Goal: Task Accomplishment & Management: Manage account settings

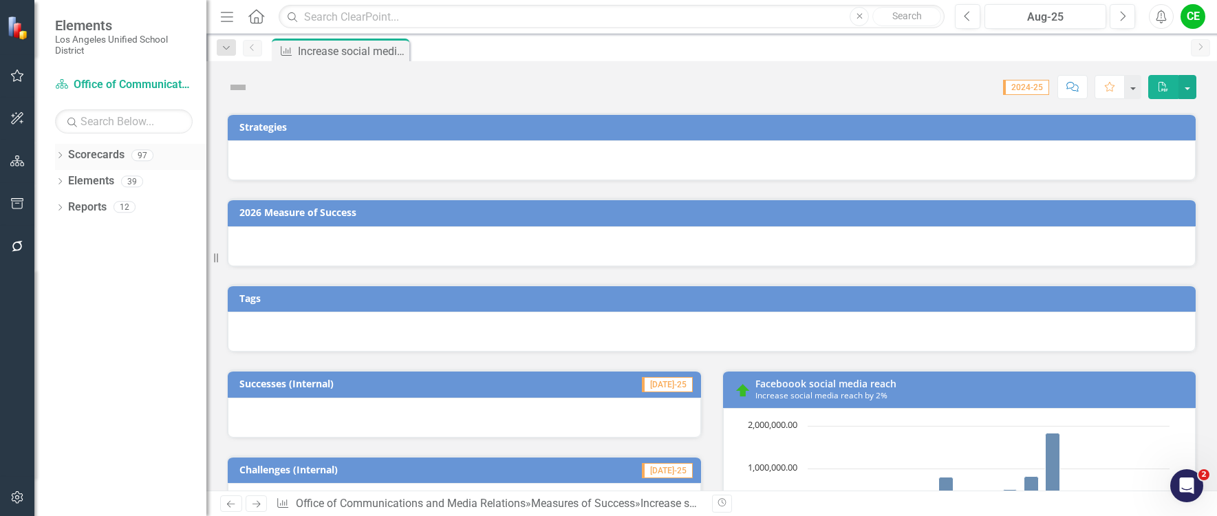
click at [59, 154] on icon "Dropdown" at bounding box center [60, 157] width 10 height 8
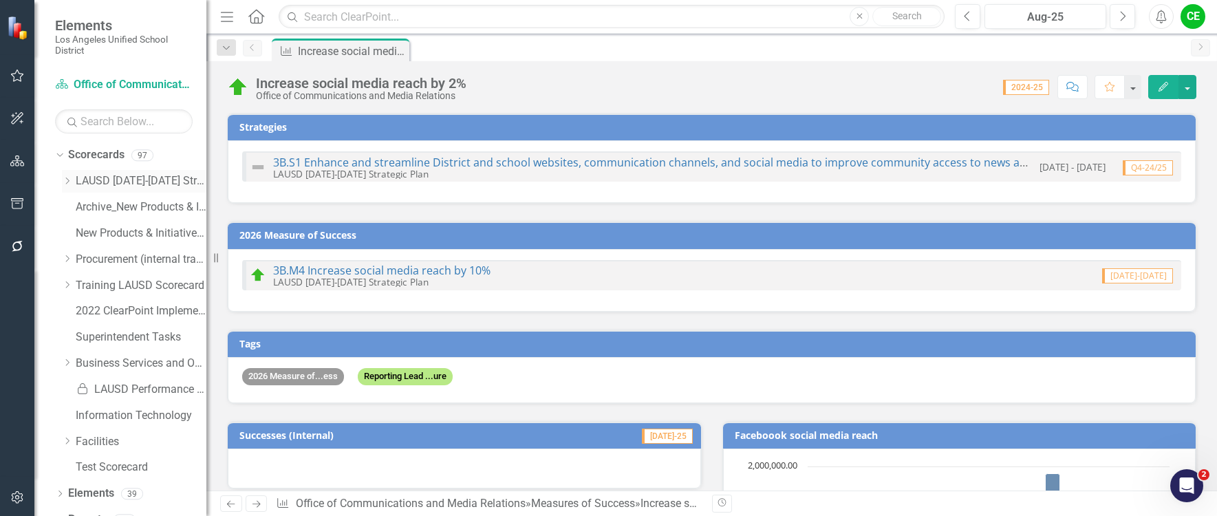
click at [67, 180] on icon "Dropdown" at bounding box center [67, 181] width 10 height 8
click at [81, 339] on icon at bounding box center [81, 337] width 3 height 7
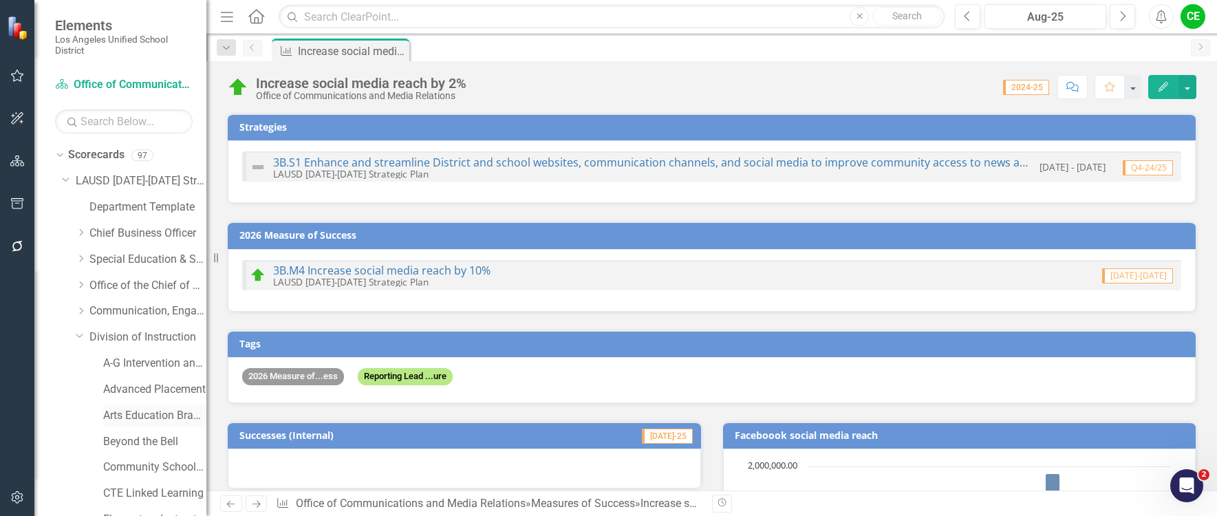
click at [133, 409] on link "Arts Education Branch" at bounding box center [154, 416] width 103 height 16
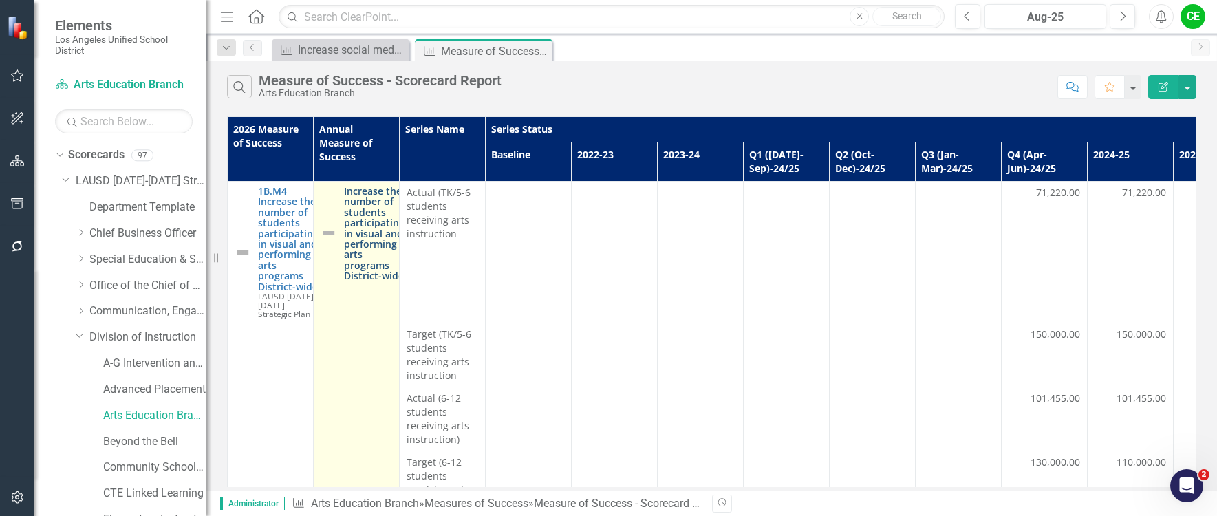
click at [356, 221] on link "Increase the number of students participating in visual and performing arts pro…" at bounding box center [374, 234] width 61 height 96
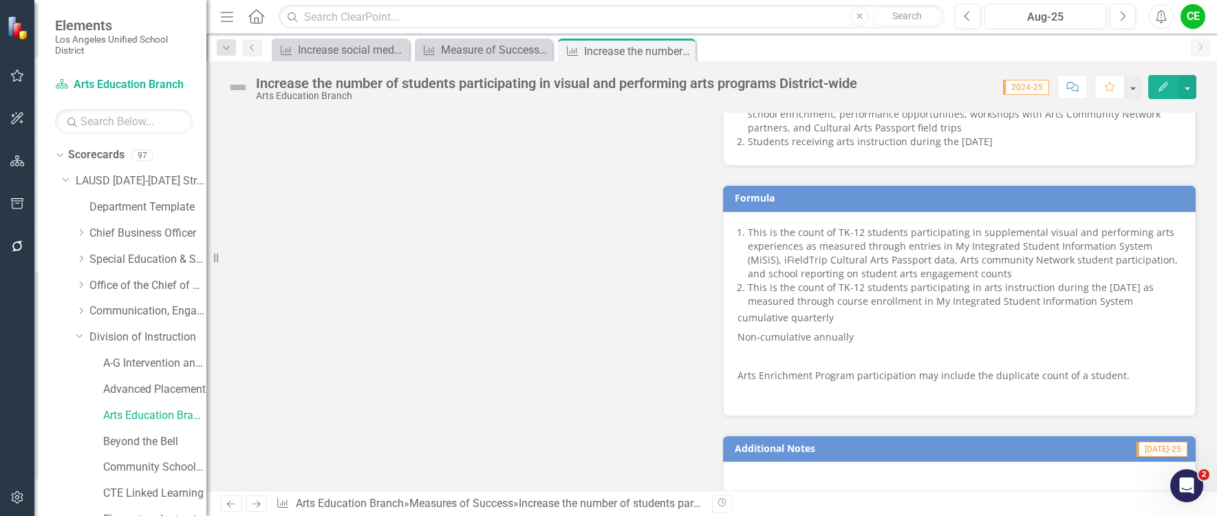
scroll to position [902, 0]
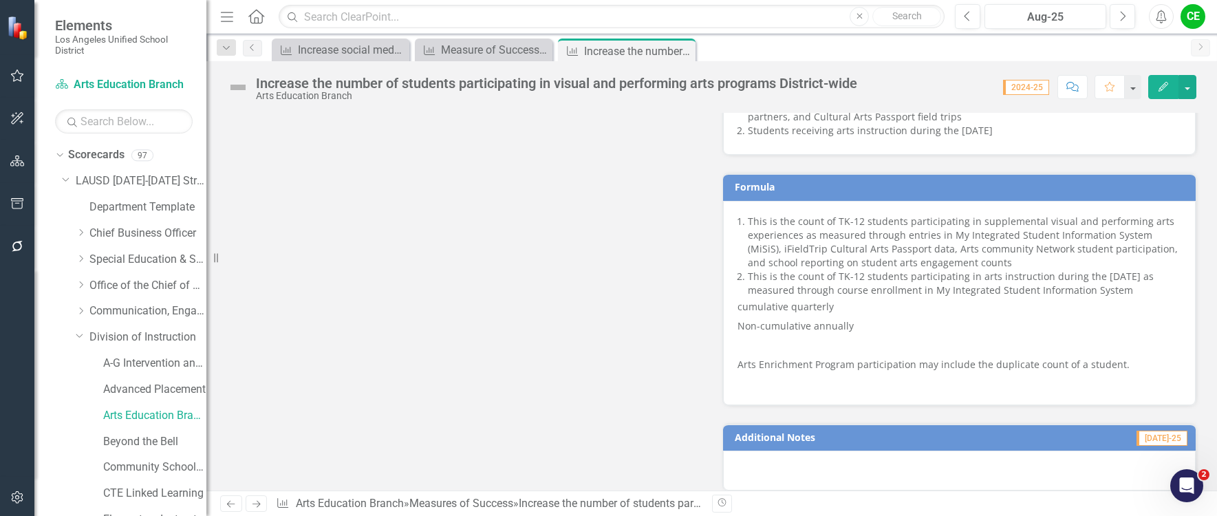
click at [961, 222] on li "This is the count of TK-12 students participating in supplemental visual and pe…" at bounding box center [965, 242] width 434 height 55
click at [961, 223] on li "This is the count of TK-12 students participating in supplemental visual and pe…" at bounding box center [965, 242] width 434 height 55
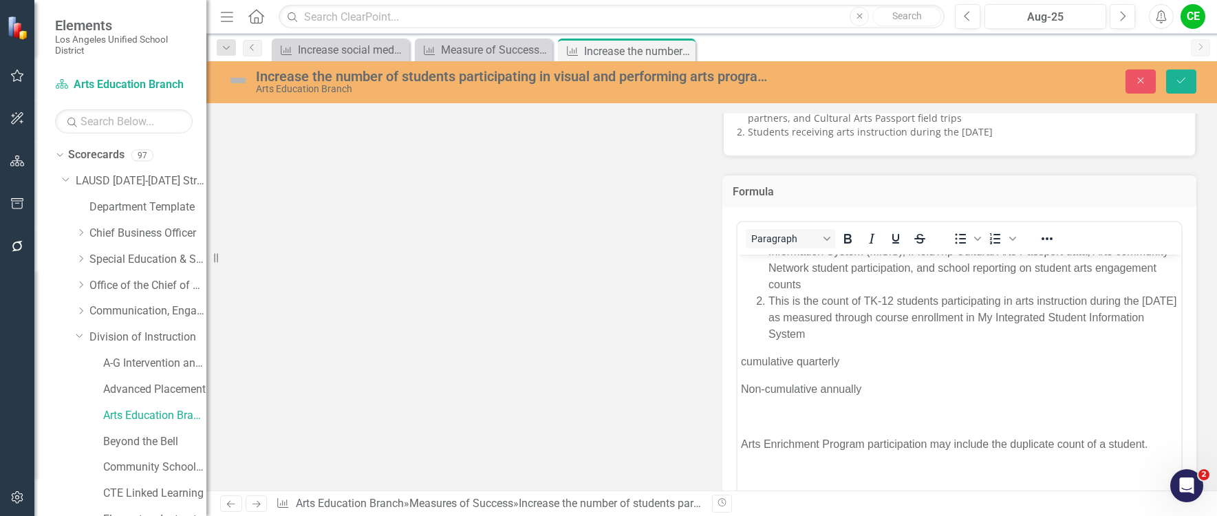
scroll to position [0, 0]
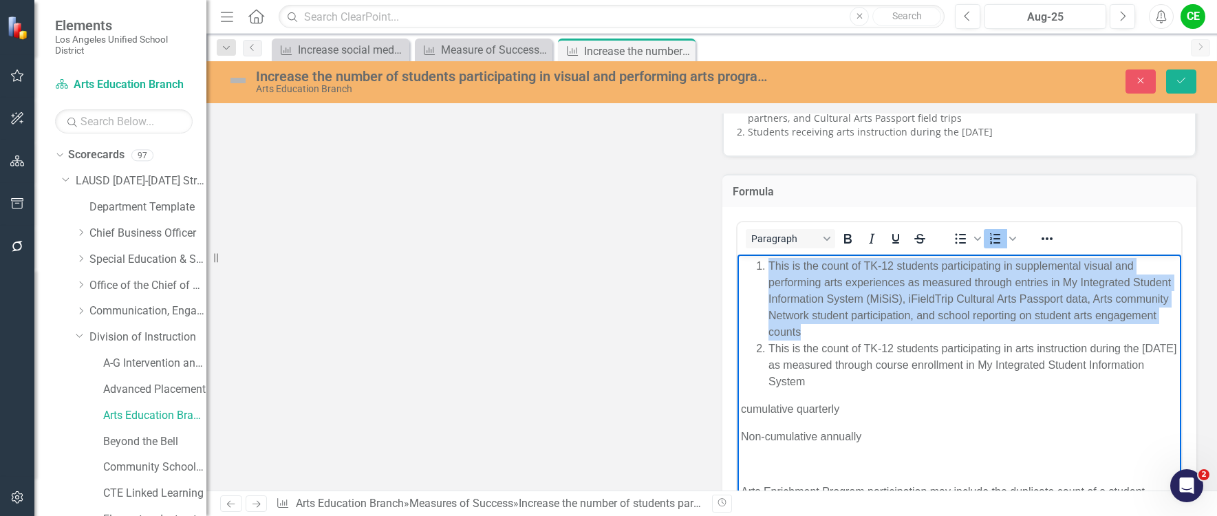
drag, startPoint x: 769, startPoint y: 264, endPoint x: 877, endPoint y: 329, distance: 126.3
click at [877, 329] on li "This is the count of TK-12 students participating in supplemental visual and pe…" at bounding box center [973, 299] width 410 height 83
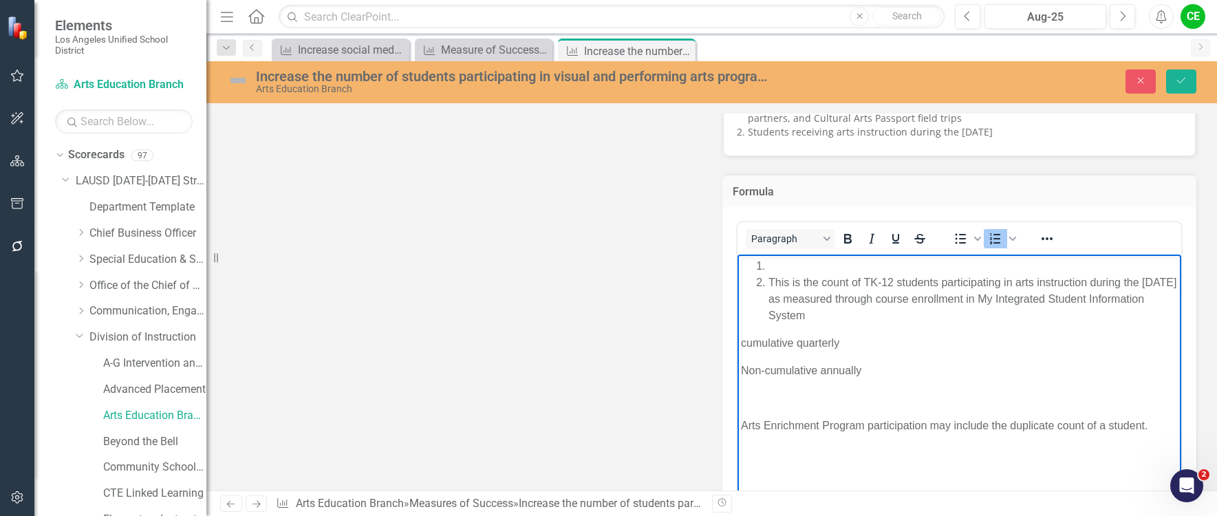
click at [870, 318] on li "This is the count of TK-12 students participating in arts instruction during th…" at bounding box center [973, 300] width 410 height 50
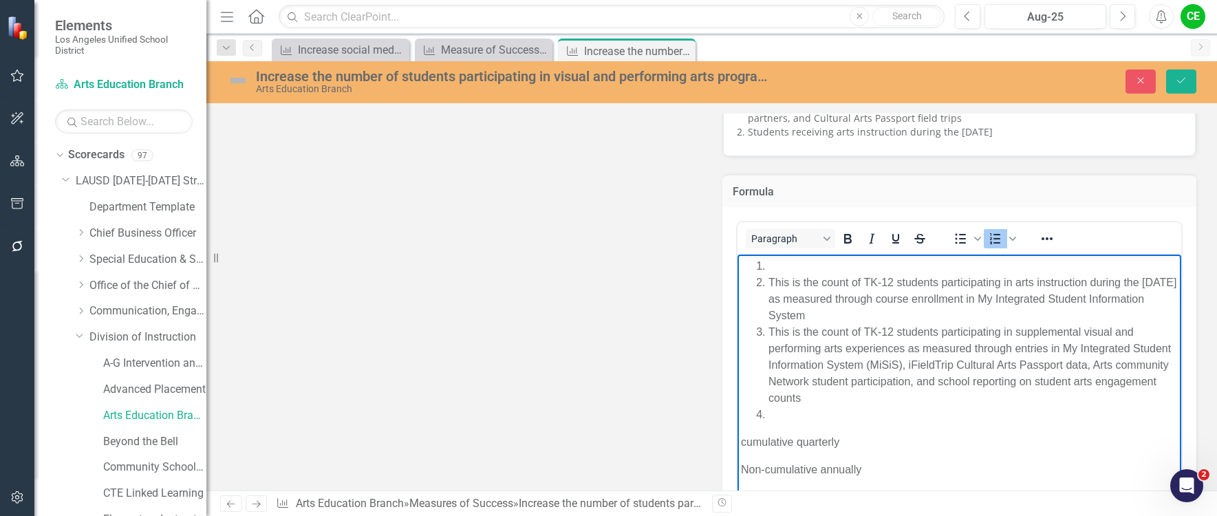
click at [773, 263] on li "Rich Text Area. Press ALT-0 for help." at bounding box center [973, 266] width 410 height 17
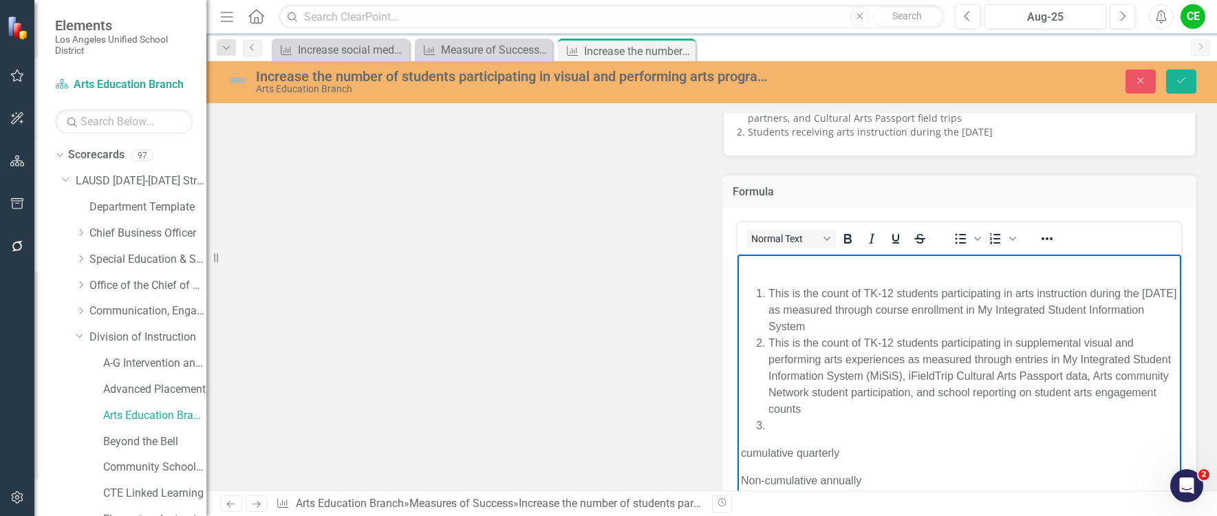
click at [780, 431] on li "Rich Text Area. Press ALT-0 for help." at bounding box center [973, 426] width 410 height 17
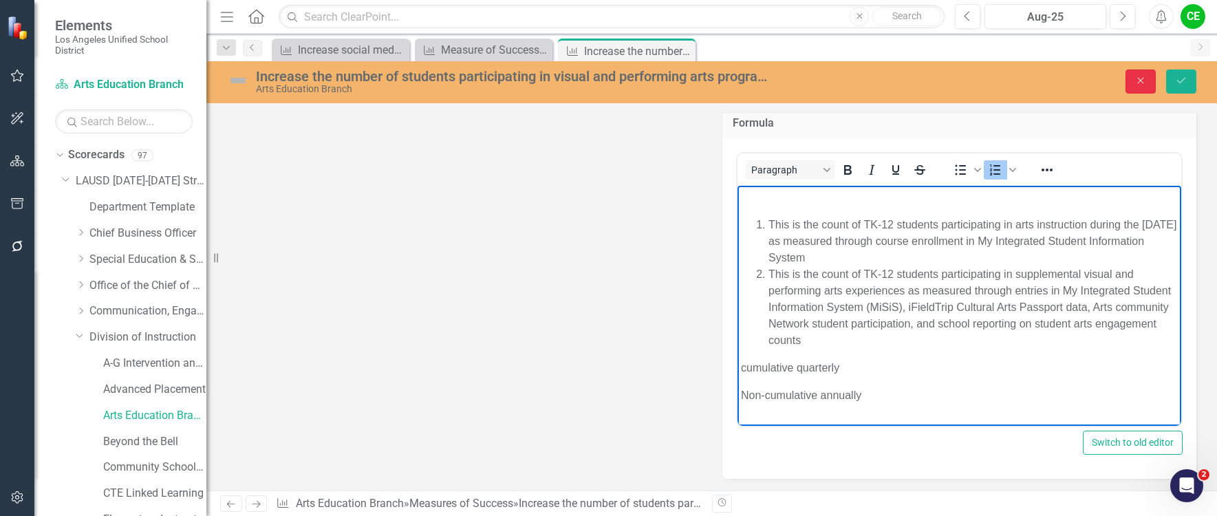
drag, startPoint x: 1134, startPoint y: 78, endPoint x: 1131, endPoint y: 113, distance: 35.3
click at [1135, 78] on button "Close" at bounding box center [1141, 82] width 30 height 24
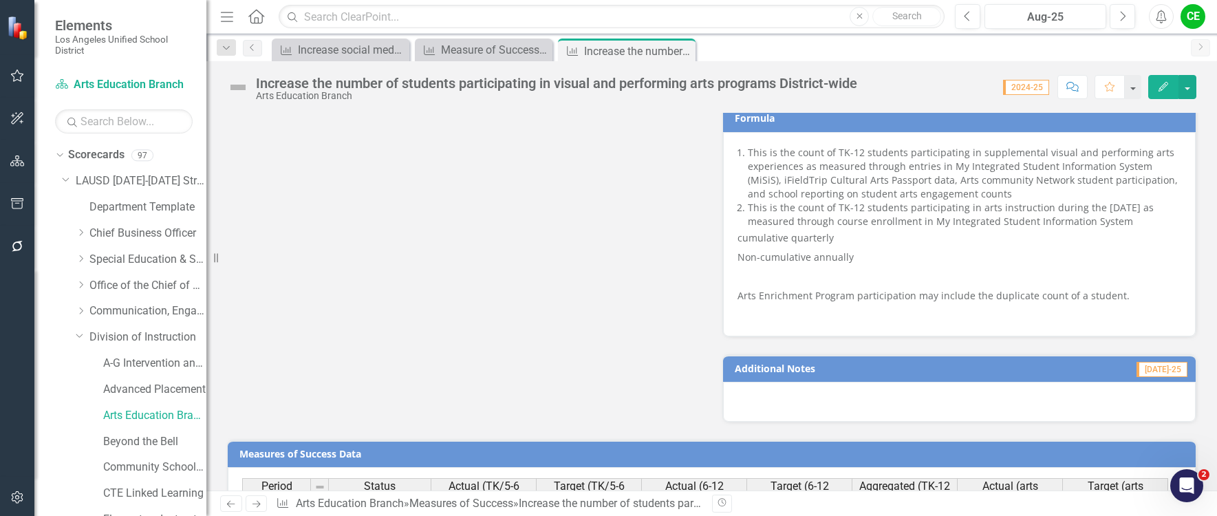
click at [1006, 248] on p "Non-cumulative annually" at bounding box center [960, 257] width 445 height 19
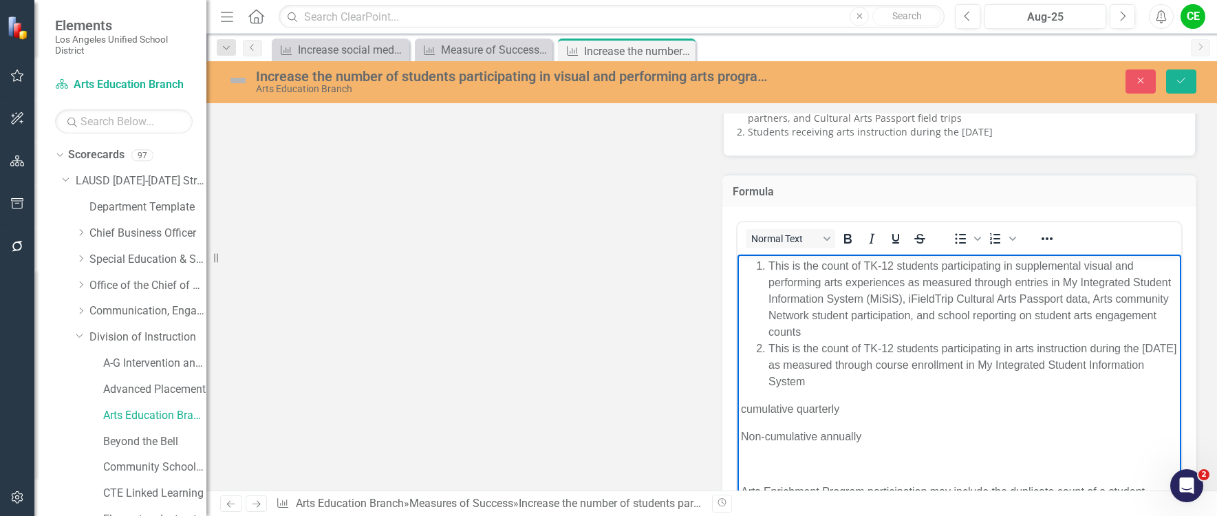
click at [853, 403] on p "cumulative quarterly" at bounding box center [959, 409] width 438 height 17
click at [880, 334] on li "This is the count of TK-12 students participating in supplemental visual and pe…" at bounding box center [973, 299] width 410 height 83
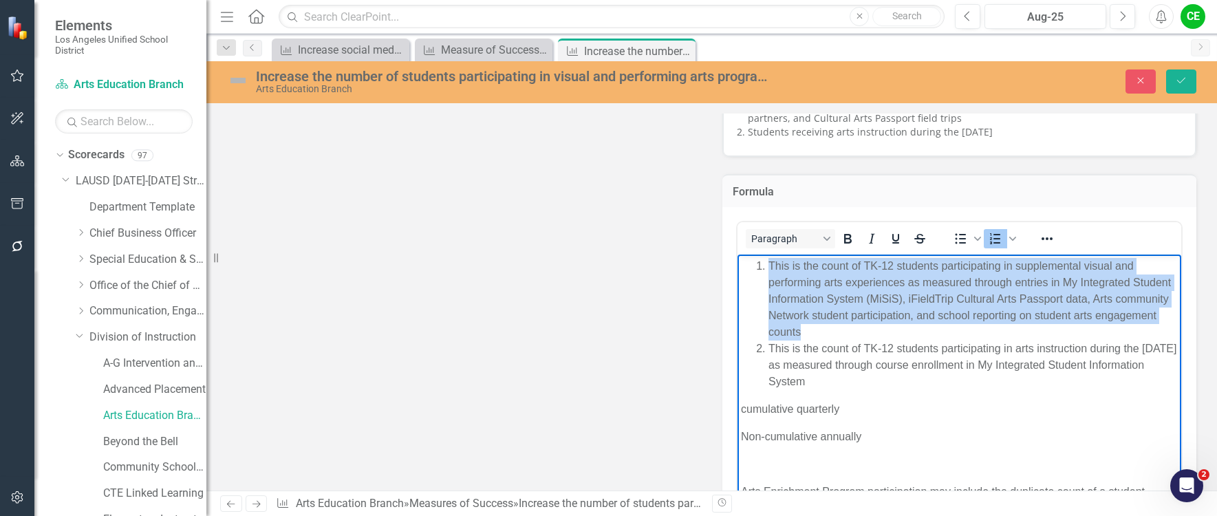
drag, startPoint x: 769, startPoint y: 263, endPoint x: 876, endPoint y: 327, distance: 125.0
click at [876, 327] on li "This is the count of TK-12 students participating in supplemental visual and pe…" at bounding box center [973, 299] width 410 height 83
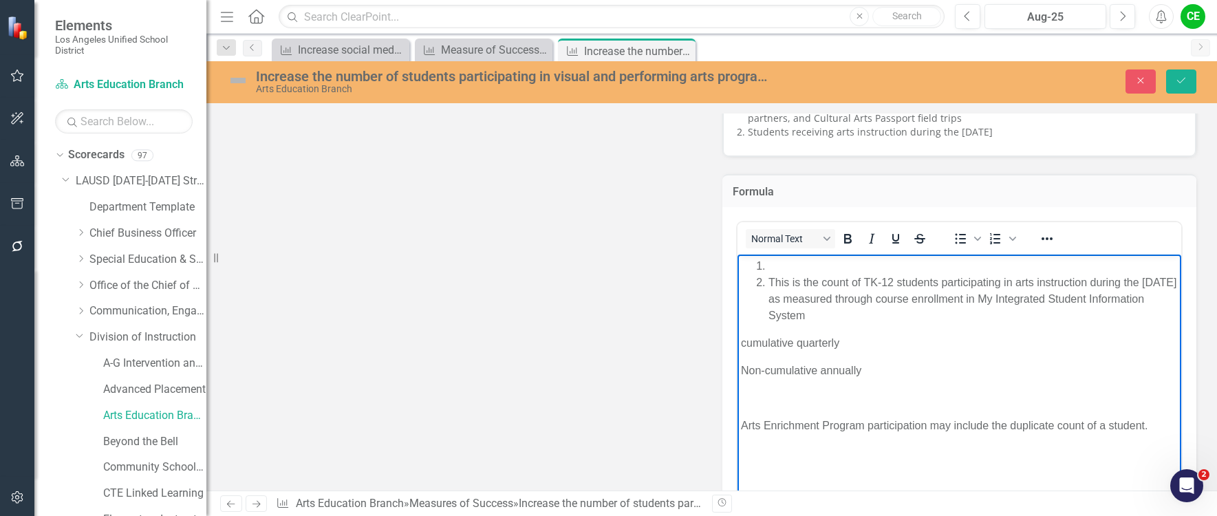
click at [882, 376] on p "Non-cumulative annually" at bounding box center [959, 371] width 438 height 17
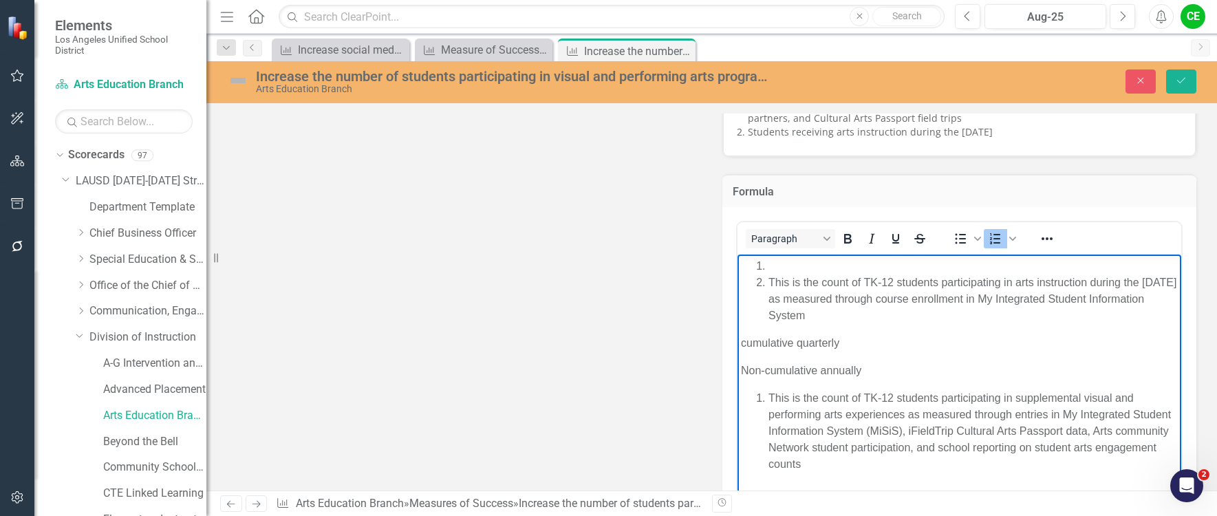
click at [783, 266] on li "Rich Text Area. Press ALT-0 for help." at bounding box center [973, 266] width 410 height 17
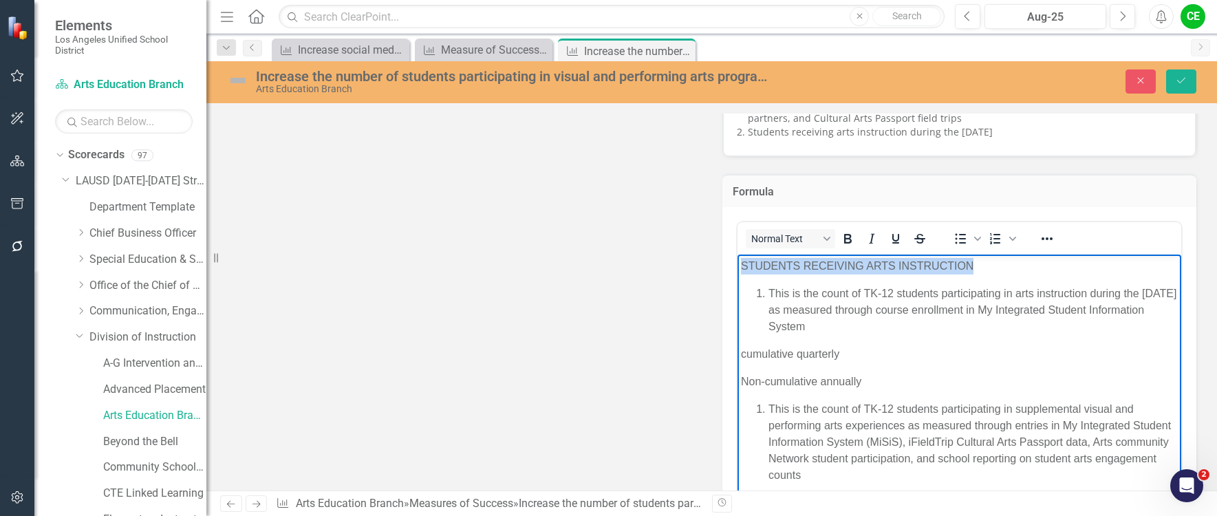
drag, startPoint x: 741, startPoint y: 266, endPoint x: 976, endPoint y: 273, distance: 235.4
click at [976, 273] on p "STUDENTS RECEIVING ARTS INSTRUCTION" at bounding box center [959, 266] width 438 height 17
click at [843, 233] on icon "Bold" at bounding box center [848, 239] width 17 height 17
click at [855, 309] on li "This is the count of TK-12 students participating in arts instruction during th…" at bounding box center [973, 311] width 410 height 50
click at [768, 292] on li "This is the count of TK-12 students participating in arts instruction during th…" at bounding box center [973, 311] width 410 height 50
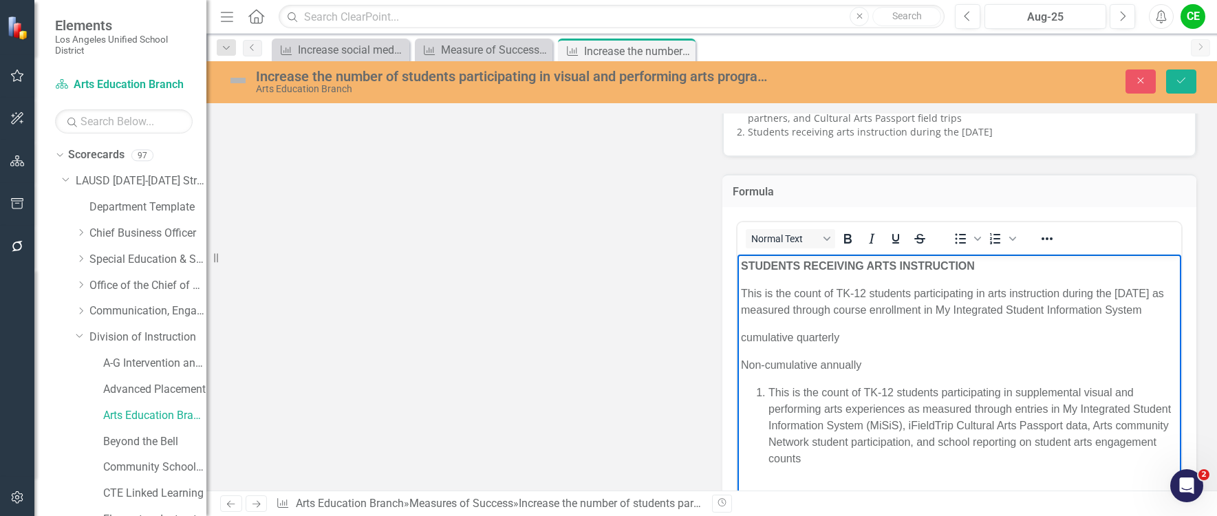
click at [995, 346] on p "cumulative quarterly" at bounding box center [959, 338] width 438 height 17
click at [876, 374] on p "Non-cumulative annually" at bounding box center [959, 365] width 438 height 17
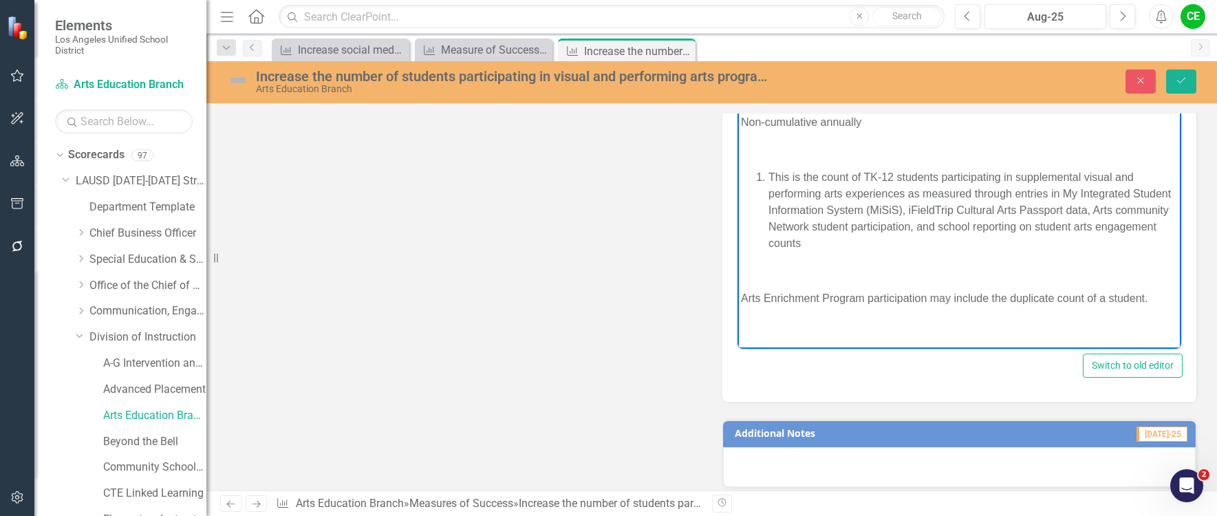
scroll to position [1040, 0]
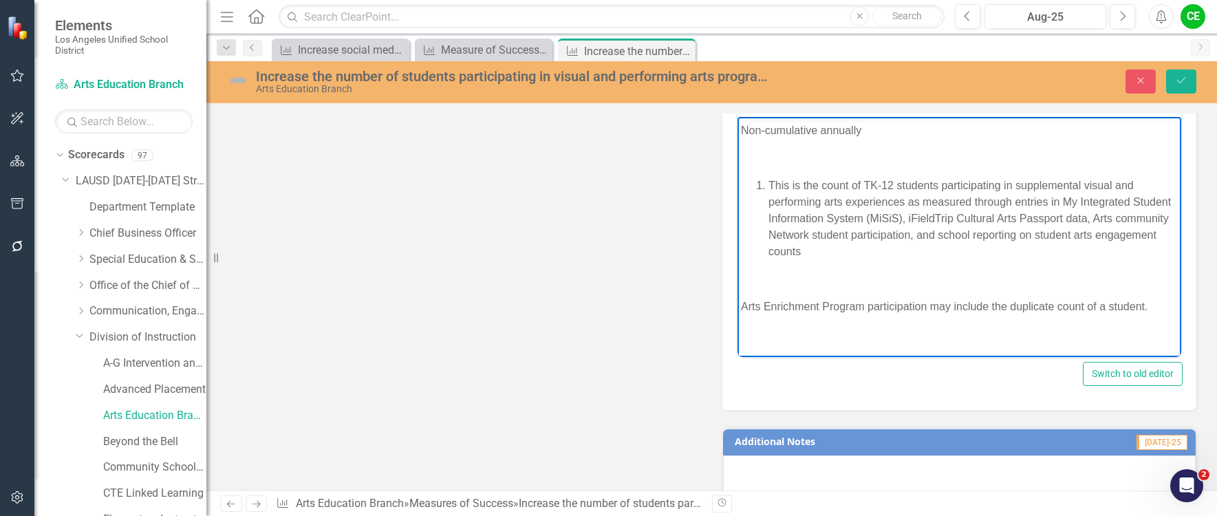
click at [756, 281] on p "Rich Text Area. Press ALT-0 for help." at bounding box center [959, 279] width 438 height 17
click at [785, 147] on body "STUDENTS RECEIVING ARTS INSTRUCTION This is the count of TK-12 students partici…" at bounding box center [959, 188] width 445 height 337
drag, startPoint x: 740, startPoint y: 276, endPoint x: 1003, endPoint y: 282, distance: 262.9
click at [1003, 282] on body "STUDENTS RECEIVING ARTS INSTRUCTION This is the count of TK-12 students partici…" at bounding box center [959, 188] width 445 height 337
click at [760, 153] on p "Rich Text Area. Press ALT-0 for help." at bounding box center [959, 158] width 438 height 17
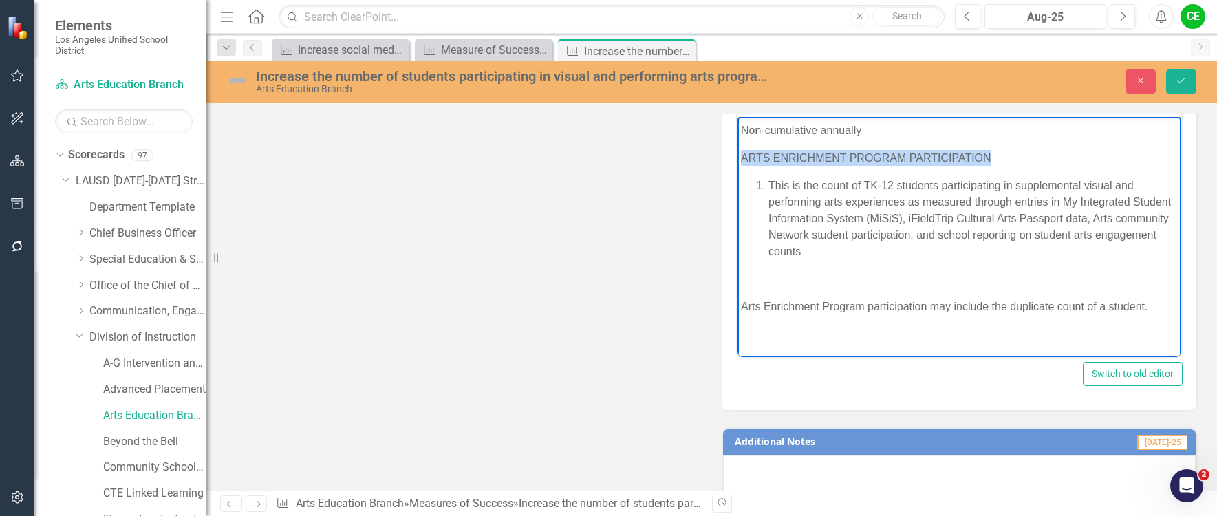
drag, startPoint x: 739, startPoint y: 156, endPoint x: 1091, endPoint y: 156, distance: 351.6
click at [1002, 156] on body "STUDENTS RECEIVING ARTS INSTRUCTION This is the count of TK-12 students partici…" at bounding box center [959, 188] width 445 height 337
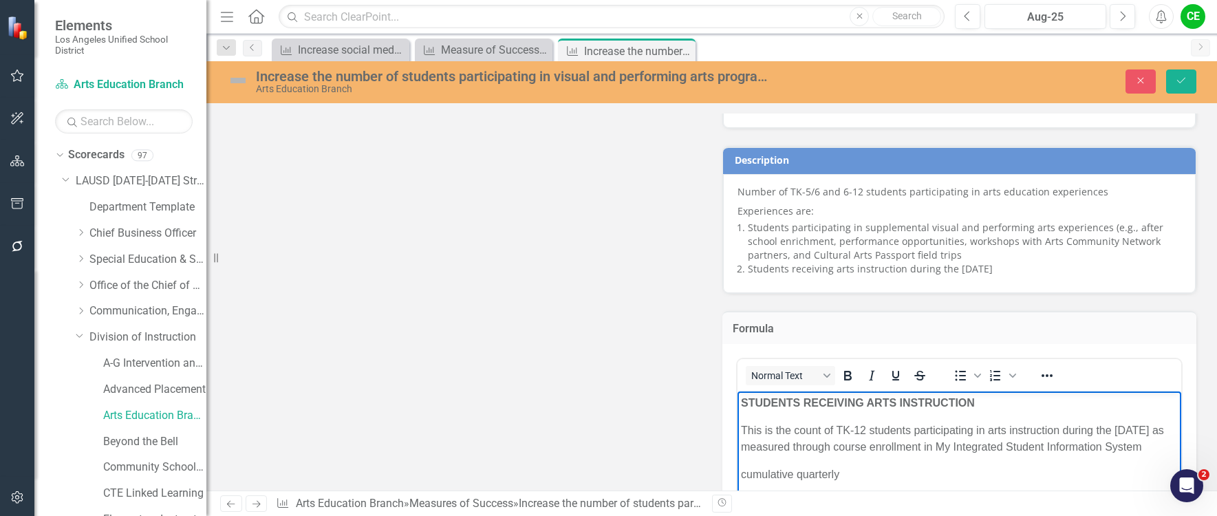
scroll to position [765, 0]
click at [841, 374] on icon "Bold" at bounding box center [848, 376] width 17 height 17
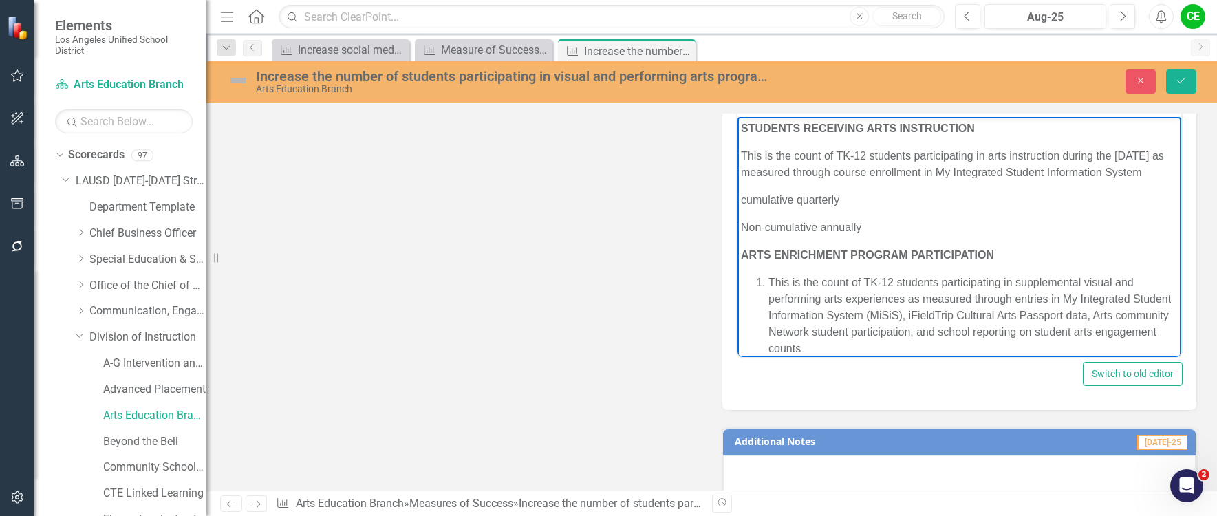
click at [996, 232] on body "STUDENTS RECEIVING ARTS INSTRUCTION This is the count of TK-12 students partici…" at bounding box center [959, 285] width 445 height 337
click at [771, 299] on li "This is the count of TK-12 students participating in supplemental visual and pe…" at bounding box center [973, 316] width 410 height 83
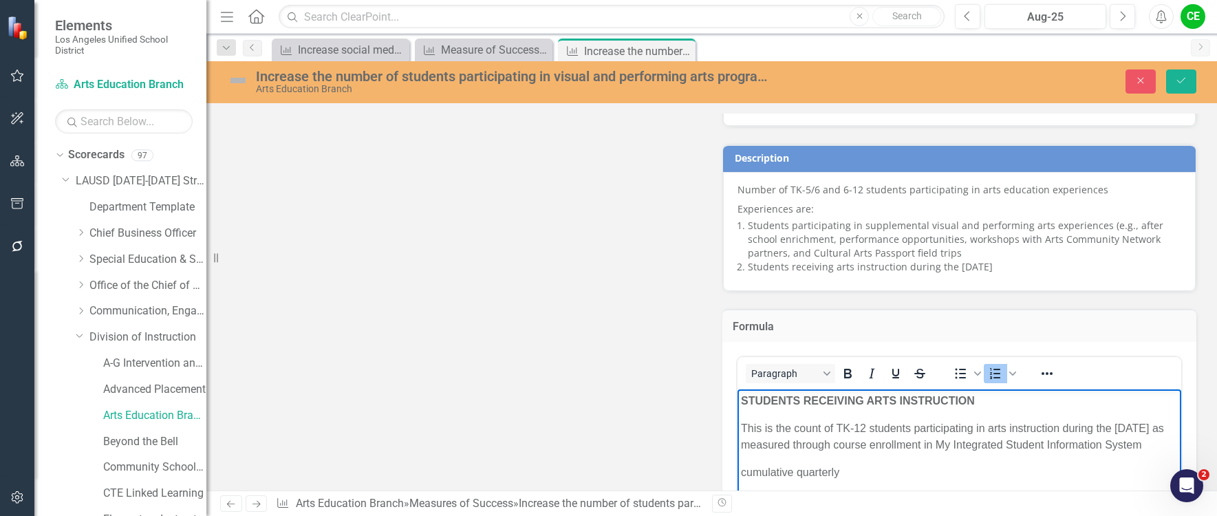
scroll to position [765, 0]
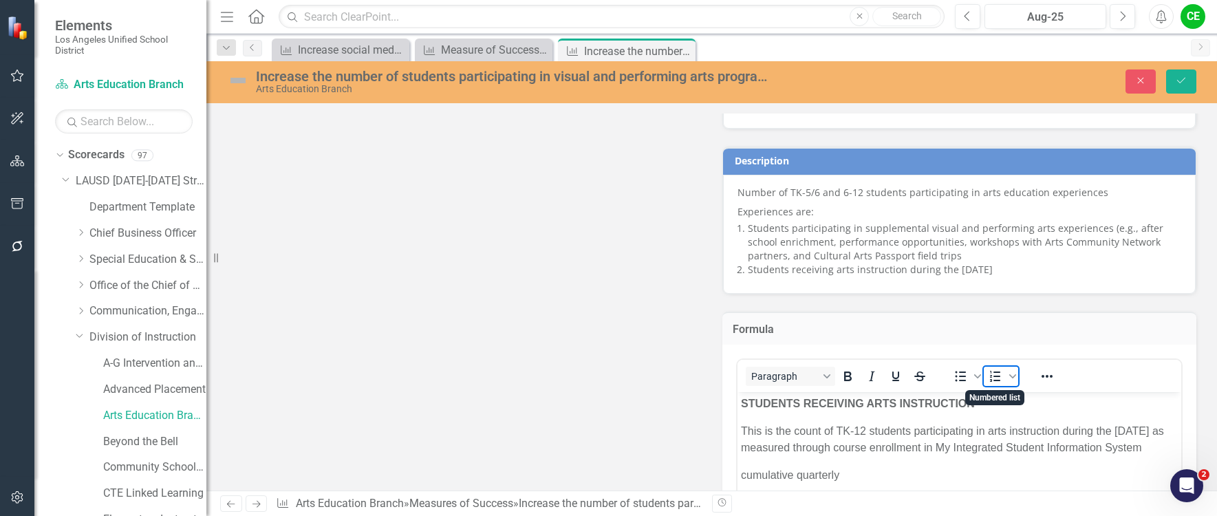
click at [993, 376] on icon "Numbered list" at bounding box center [995, 376] width 10 height 11
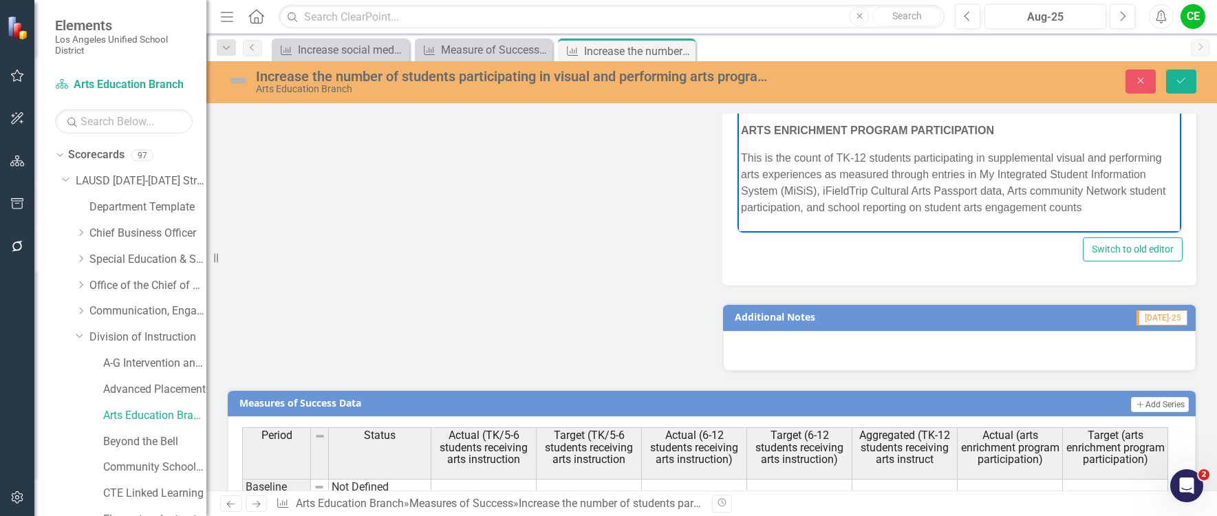
scroll to position [1037, 0]
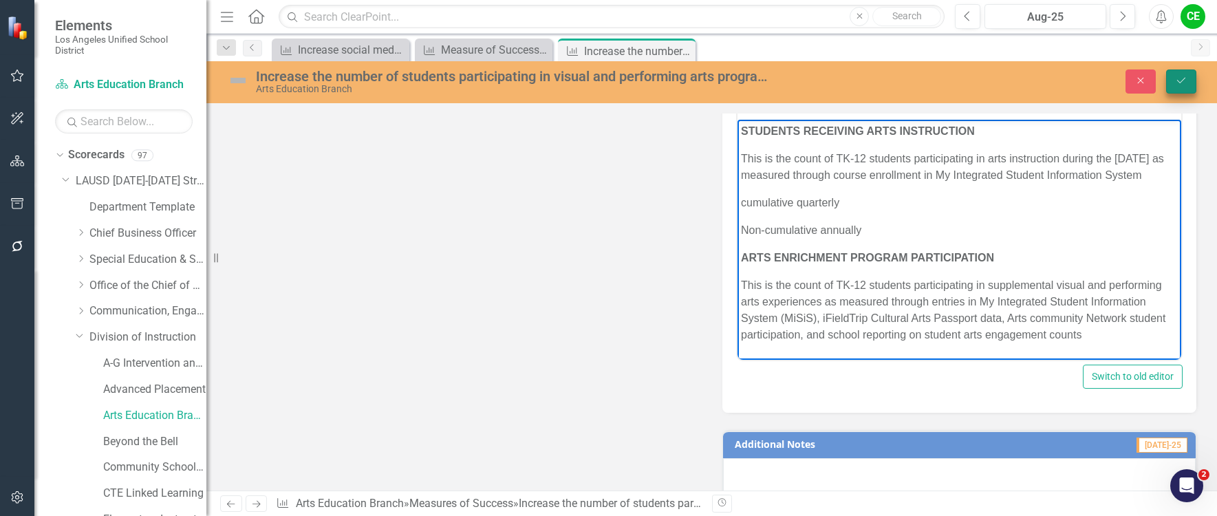
click at [1193, 83] on button "Save" at bounding box center [1181, 82] width 30 height 24
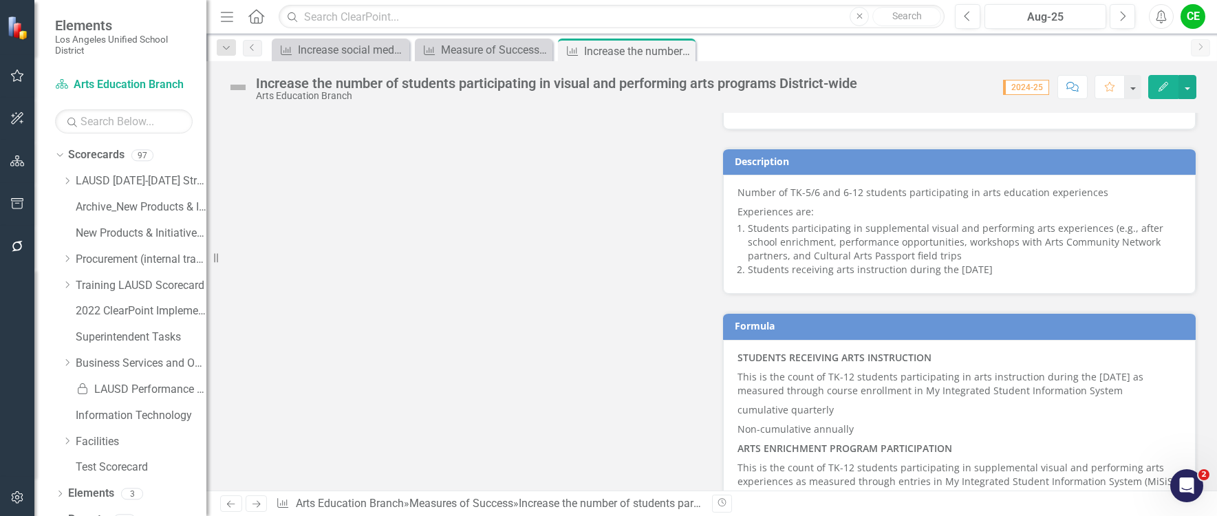
scroll to position [895, 0]
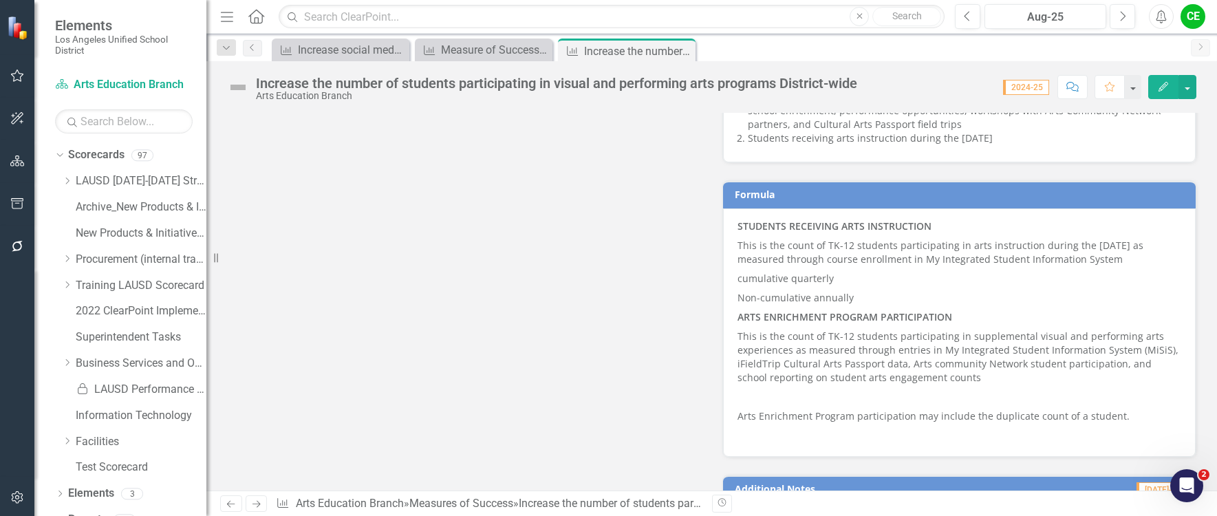
click at [1039, 315] on p "ARTS ENRICHMENT PROGRAM PARTICIPATION" at bounding box center [960, 317] width 445 height 19
click at [1040, 312] on p "ARTS ENRICHMENT PROGRAM PARTICIPATION" at bounding box center [960, 317] width 445 height 19
click at [985, 297] on p "Non-cumulative annually" at bounding box center [960, 297] width 445 height 19
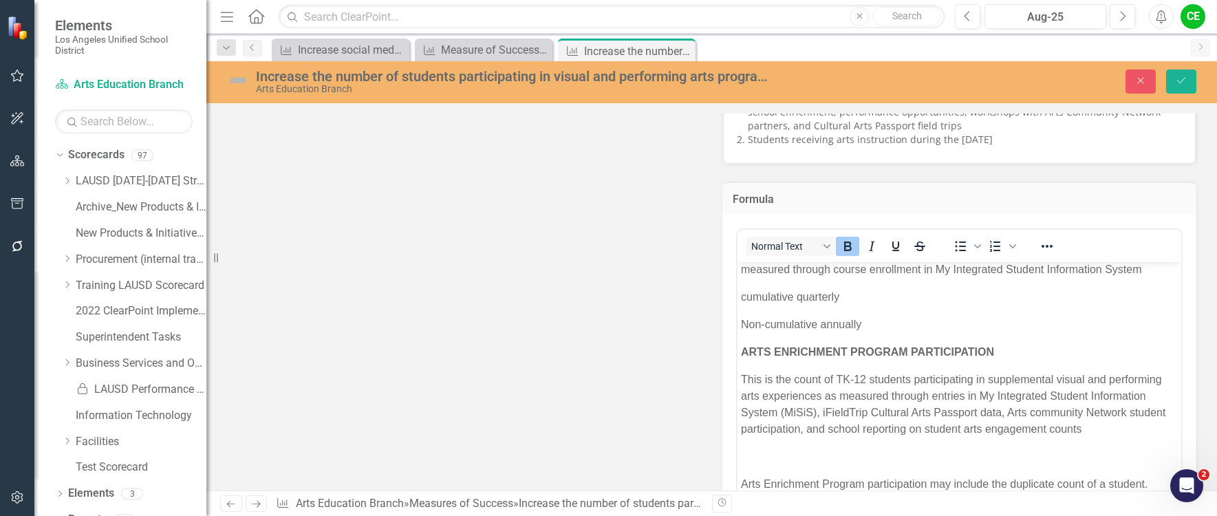
scroll to position [97, 0]
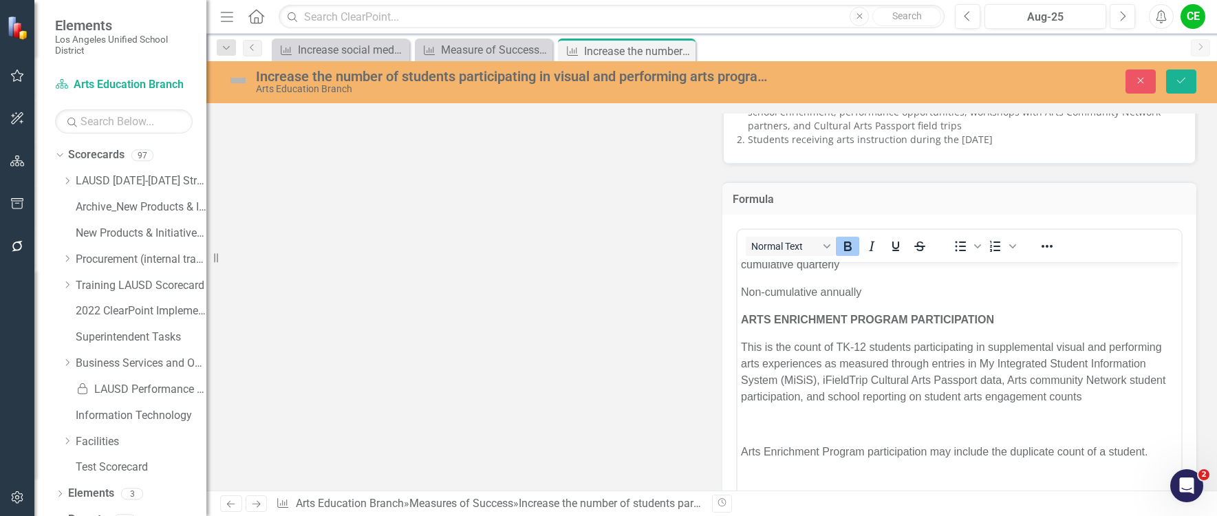
click at [743, 319] on strong "ARTS ENRICHMENT PROGRAM PARTICIPATION" at bounding box center [866, 320] width 253 height 12
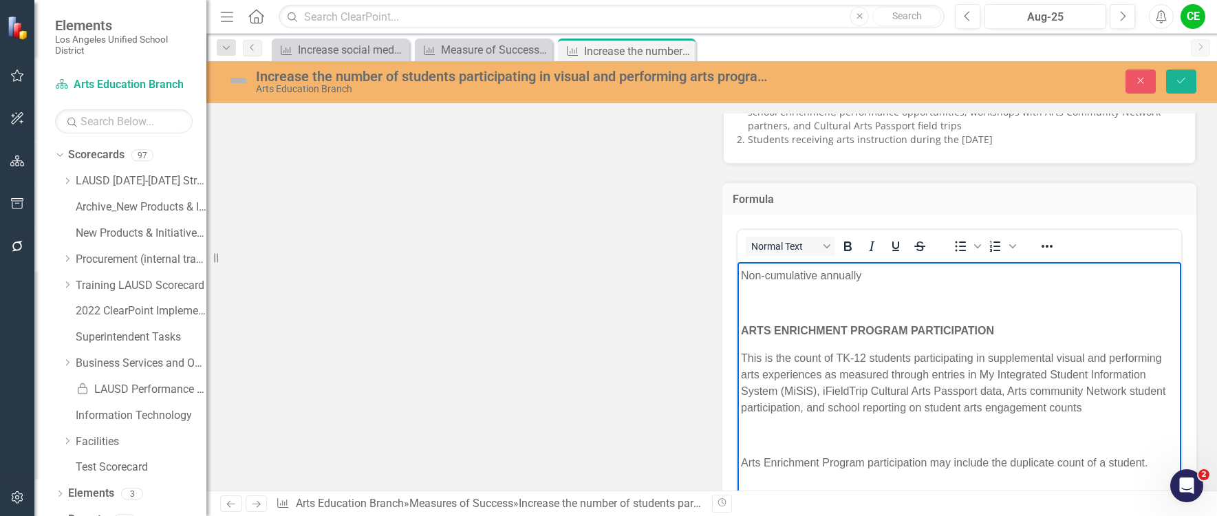
click at [776, 444] on p "Rich Text Area. Press ALT-0 for help." at bounding box center [959, 435] width 438 height 17
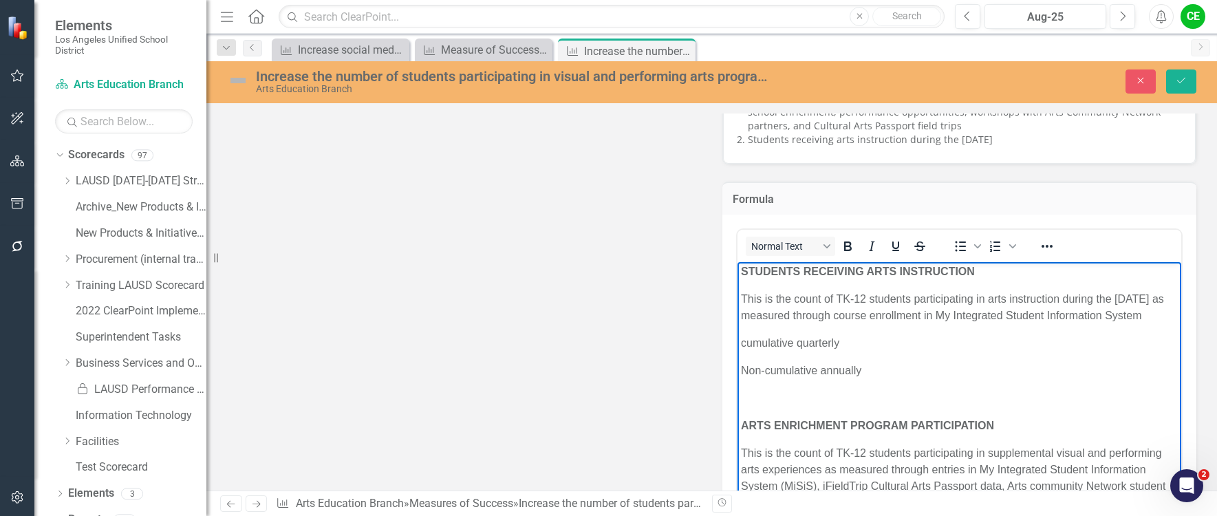
scroll to position [0, 0]
drag, startPoint x: 740, startPoint y: 359, endPoint x: 859, endPoint y: 389, distance: 122.8
click at [859, 389] on body "STUDENTS RECEIVING ARTS INSTRUCTION This is the count of TK-12 students partici…" at bounding box center [959, 422] width 445 height 321
drag, startPoint x: 869, startPoint y: 242, endPoint x: 217, endPoint y: 98, distance: 667.4
click at [869, 242] on icon "Italic" at bounding box center [872, 247] width 6 height 10
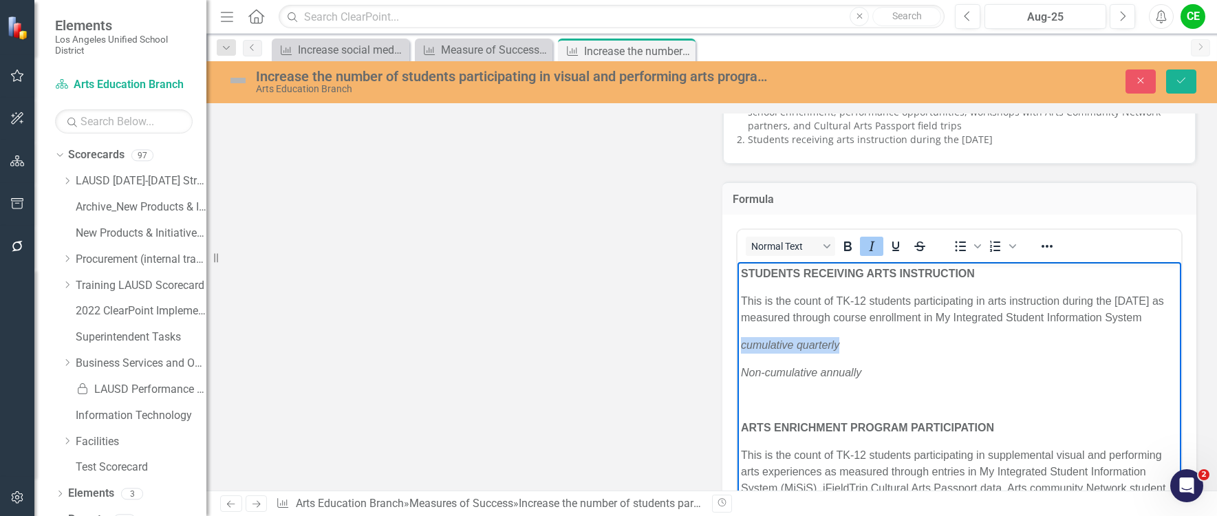
scroll to position [97, 0]
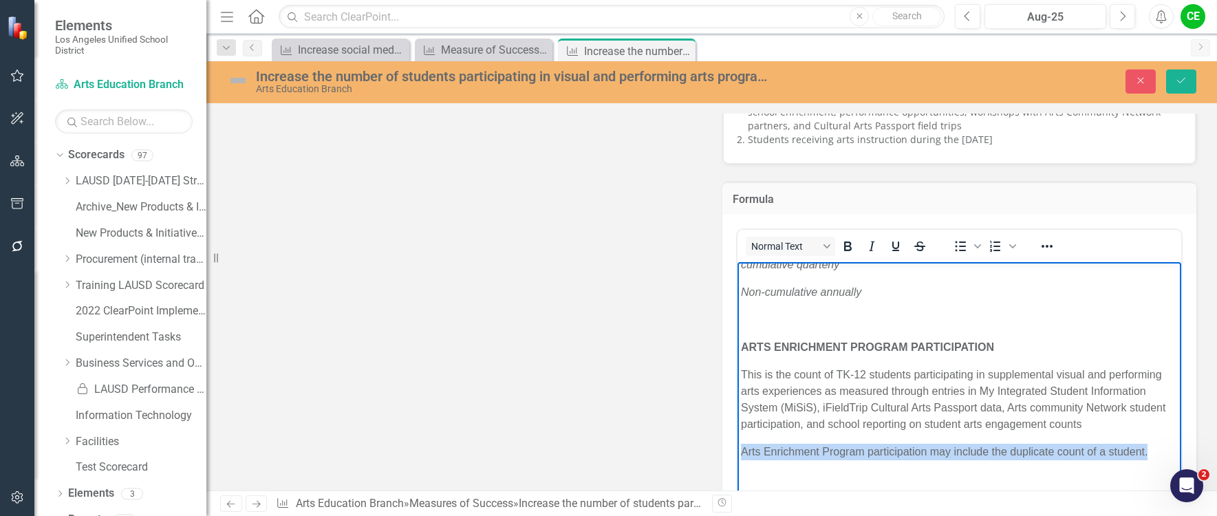
drag, startPoint x: 742, startPoint y: 451, endPoint x: 1156, endPoint y: 451, distance: 414.3
click at [1156, 451] on p "Arts Enrichment Program participation may include the duplicate count of a stud…" at bounding box center [959, 452] width 438 height 17
click at [864, 247] on icon "Italic" at bounding box center [872, 246] width 17 height 17
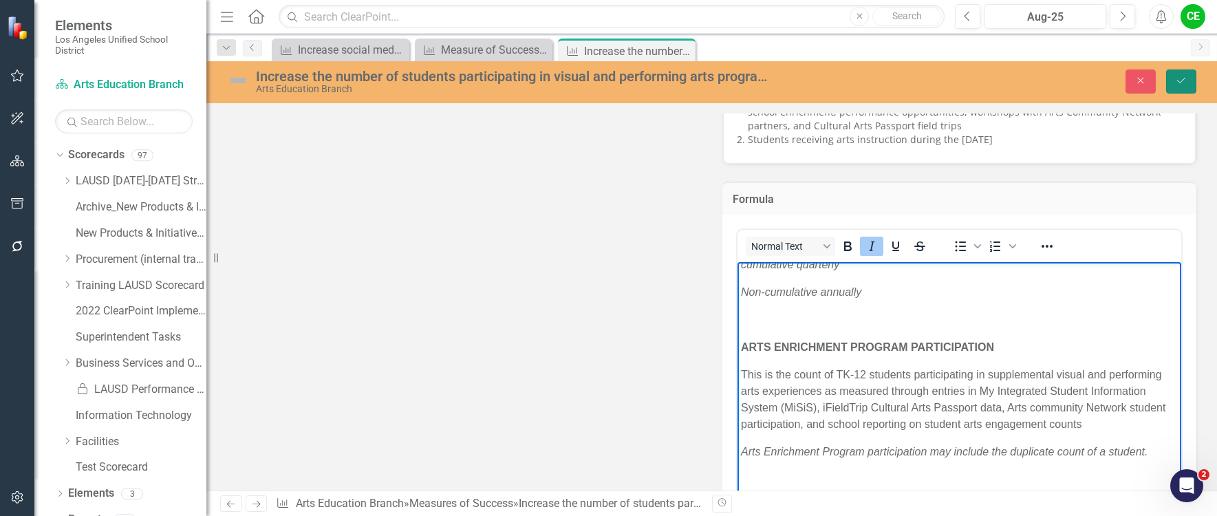
click at [1178, 82] on icon "Save" at bounding box center [1181, 81] width 12 height 10
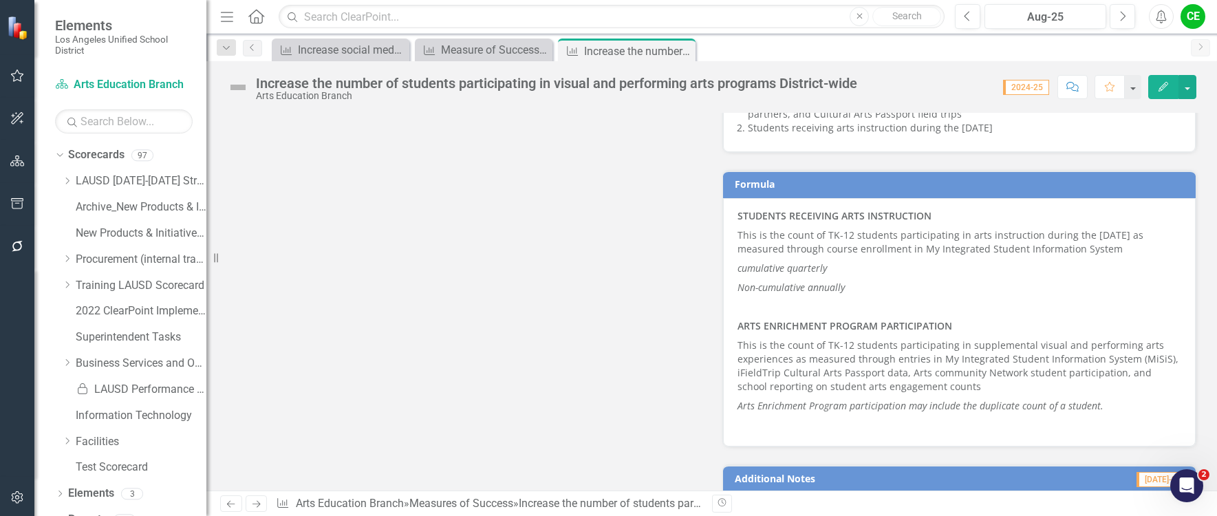
scroll to position [963, 0]
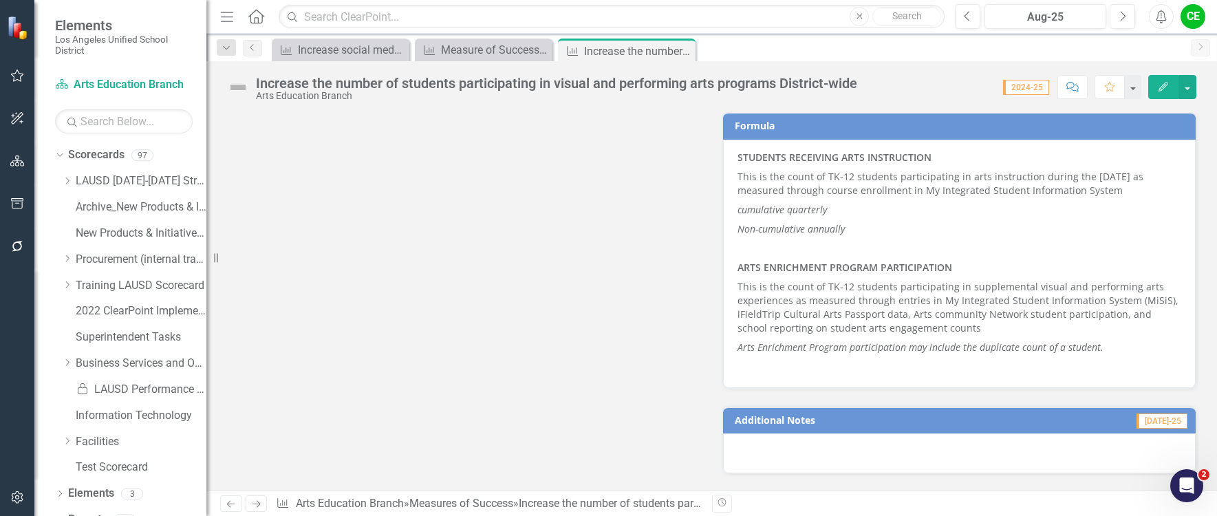
click at [797, 182] on p "This is the count of TK-12 students participating in arts instruction during th…" at bounding box center [960, 183] width 445 height 33
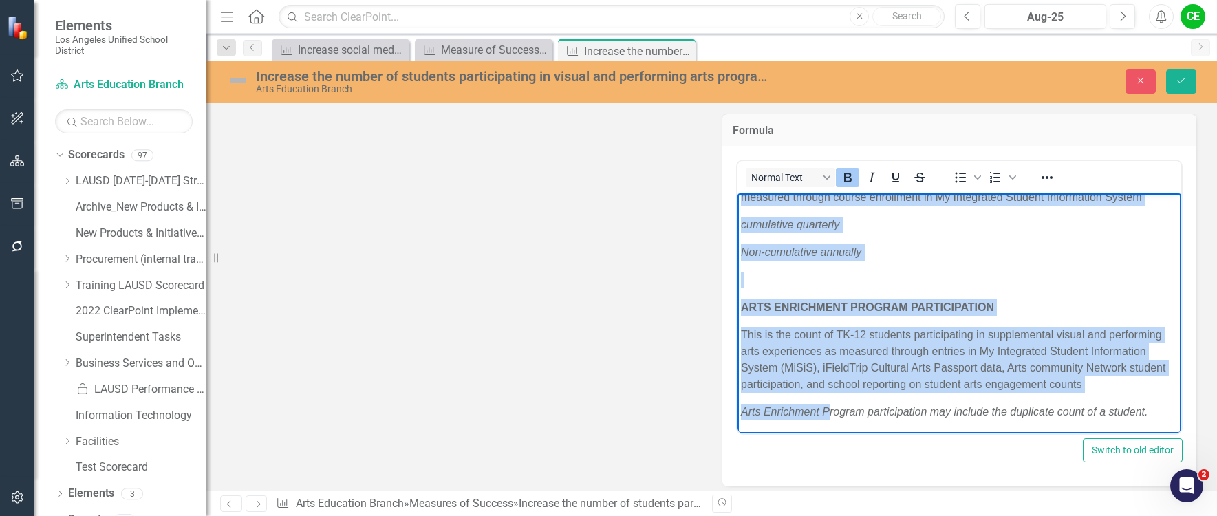
scroll to position [97, 0]
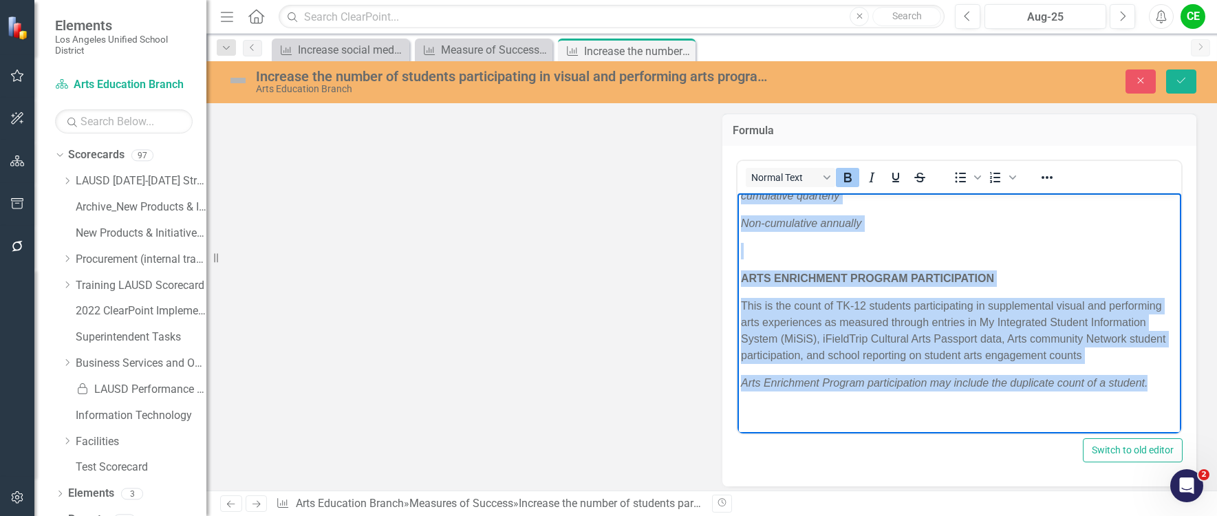
drag, startPoint x: 741, startPoint y: 205, endPoint x: 1167, endPoint y: 383, distance: 461.7
click at [1167, 383] on html "STUDENTS RECEIVING ARTS INSTRUCTION This is the count of TK-12 students partici…" at bounding box center [959, 273] width 445 height 321
copy body "STUDENTS RECEIVING ARTS INSTRUCTION This is the count of TK-12 students partici…"
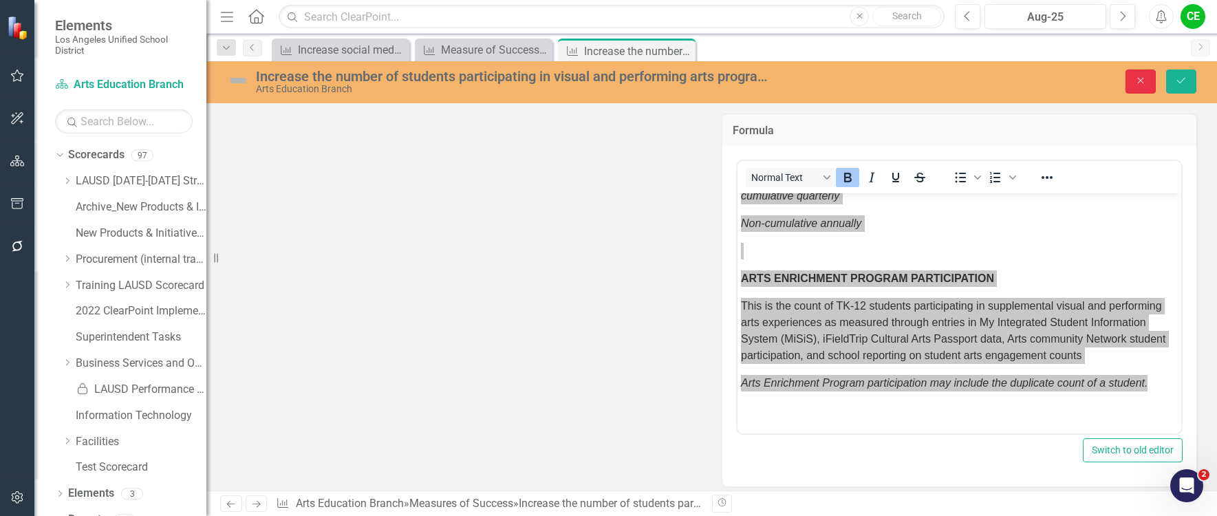
click at [1140, 78] on icon "Close" at bounding box center [1141, 81] width 12 height 10
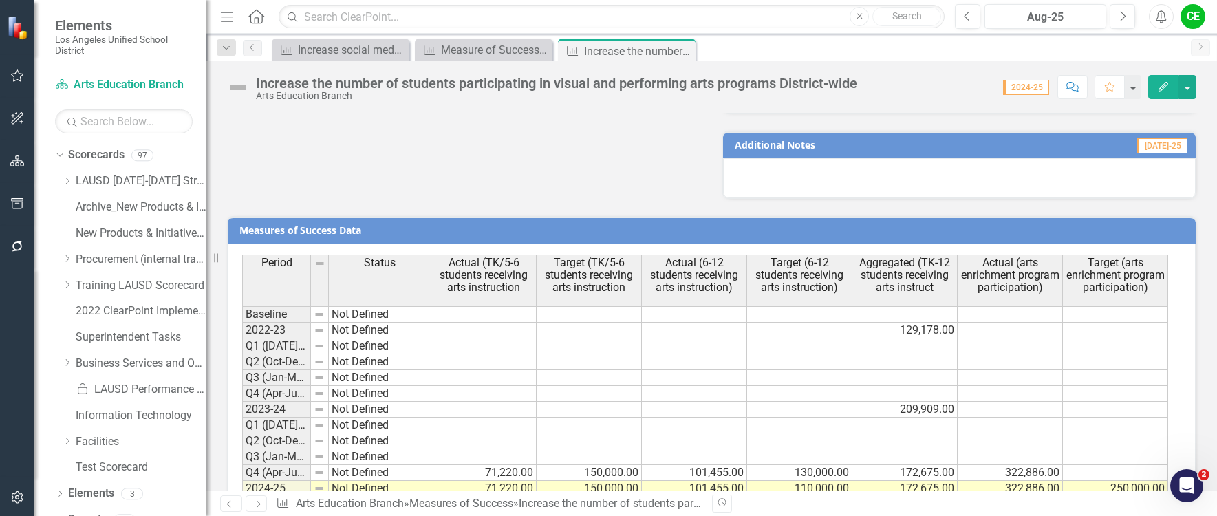
scroll to position [1359, 0]
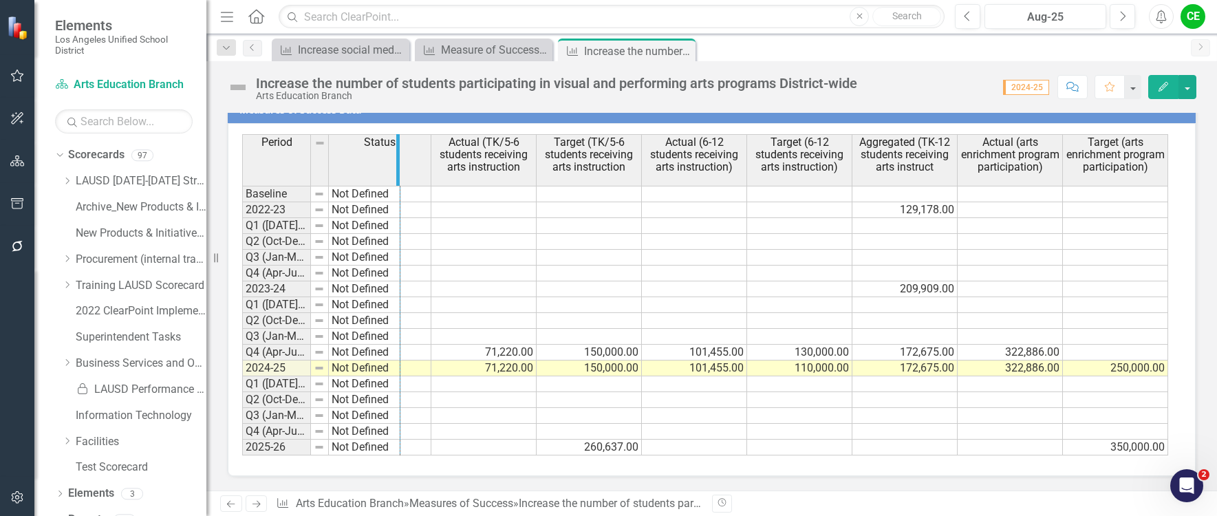
drag, startPoint x: 308, startPoint y: 151, endPoint x: 398, endPoint y: 160, distance: 89.9
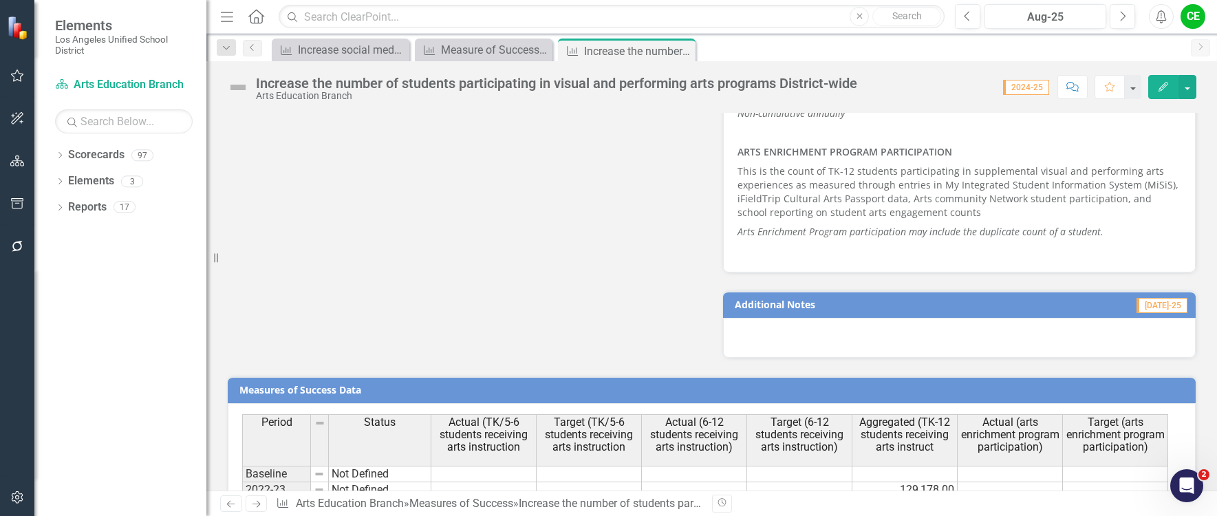
scroll to position [1359, 0]
